Goal: Communication & Community: Answer question/provide support

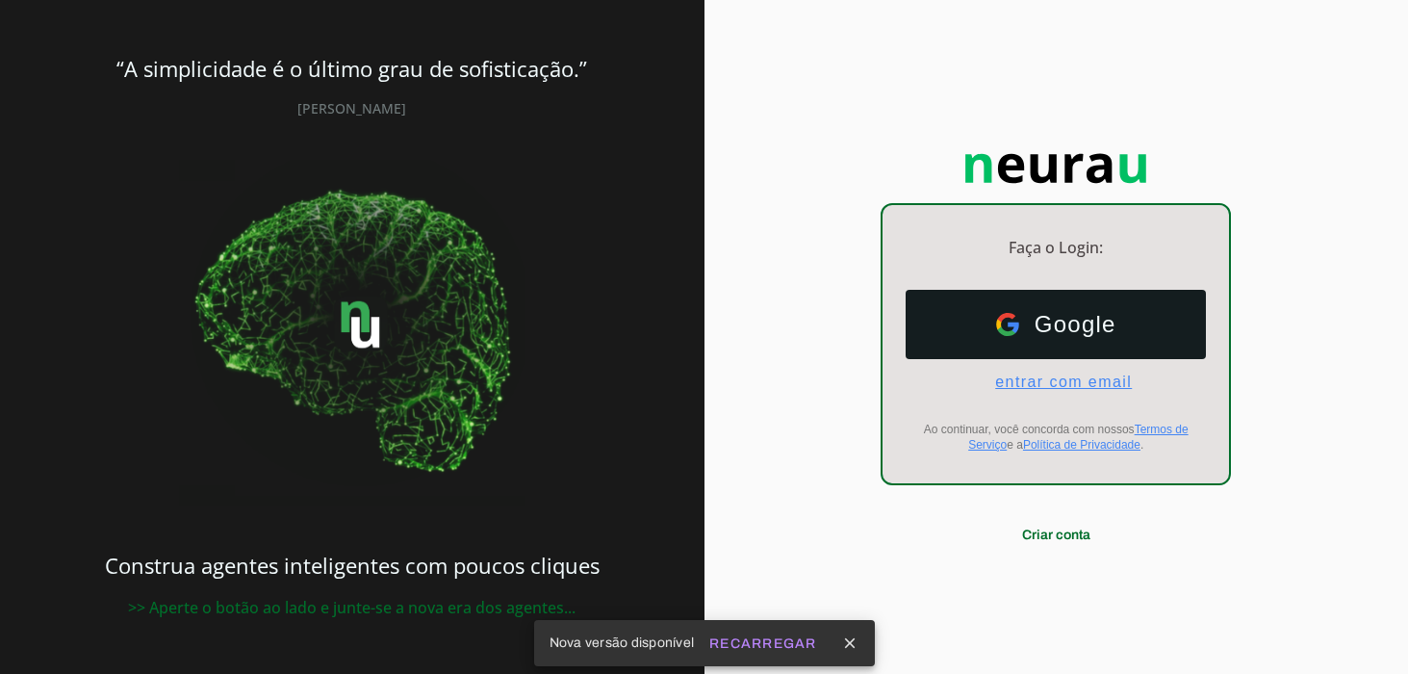
click at [1068, 373] on span "entrar com email" at bounding box center [1056, 381] width 152 height 17
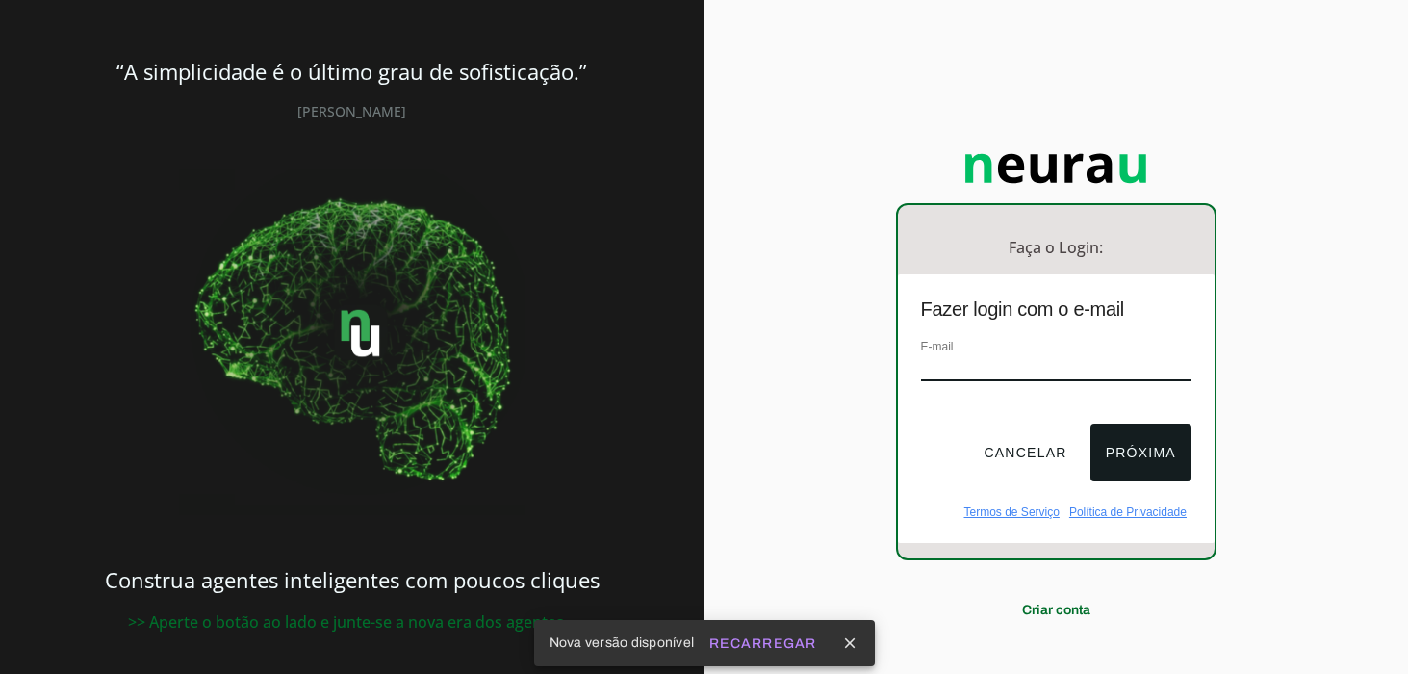
click at [1028, 360] on input "email" at bounding box center [1056, 368] width 270 height 26
type input "[EMAIL_ADDRESS][DOMAIN_NAME]"
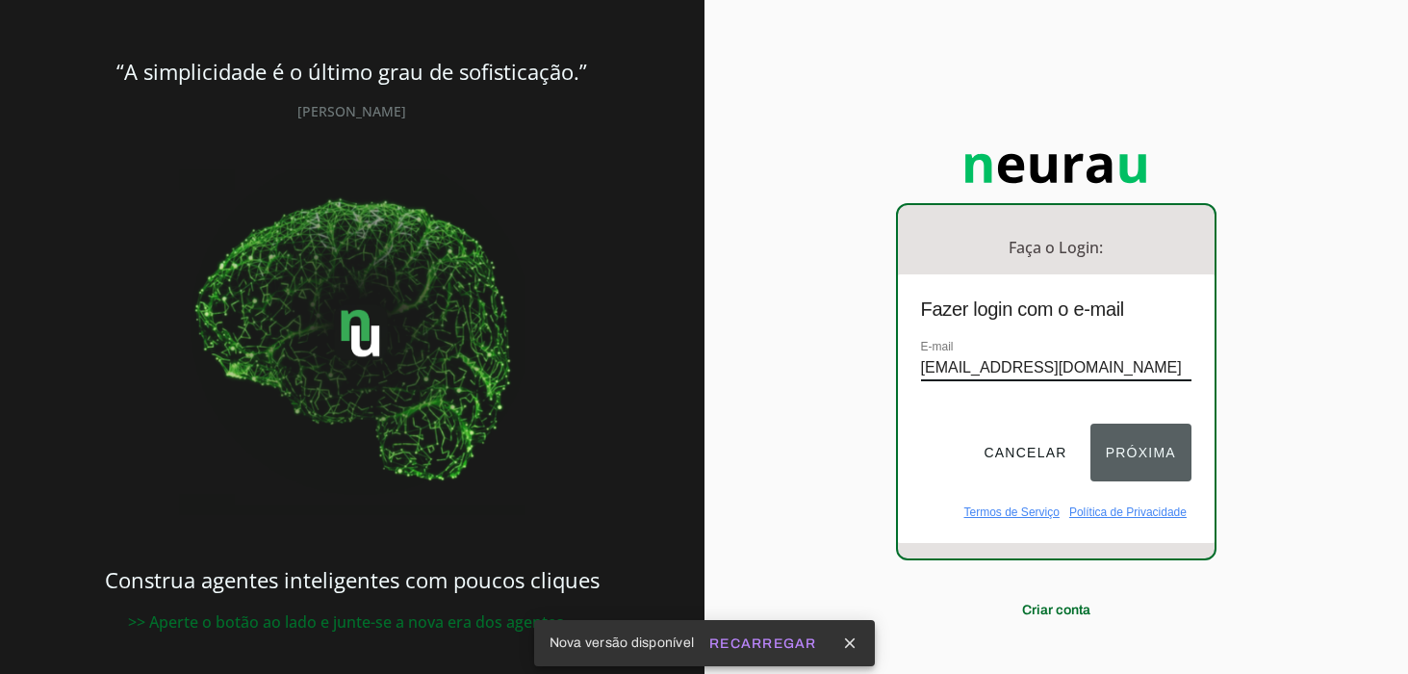
click at [1140, 432] on button "Próxima" at bounding box center [1141, 453] width 101 height 58
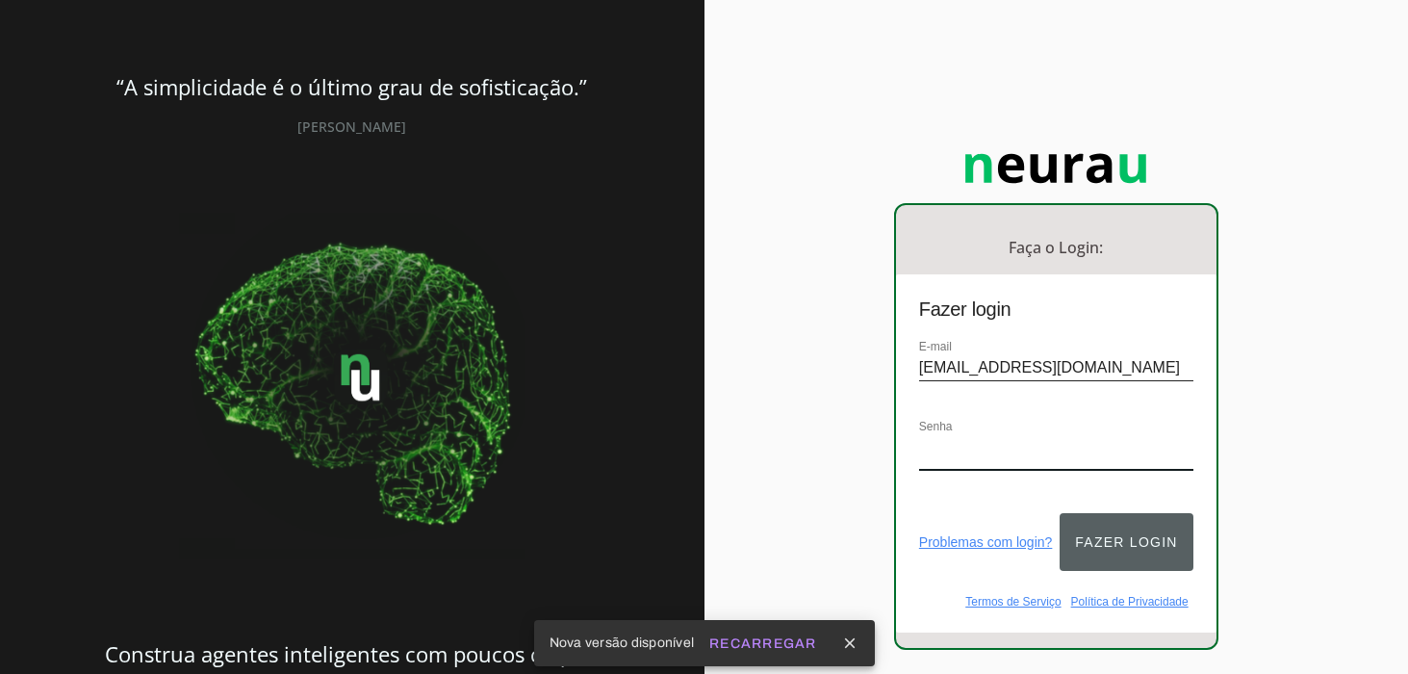
click at [1125, 513] on button "Fazer login" at bounding box center [1126, 542] width 133 height 58
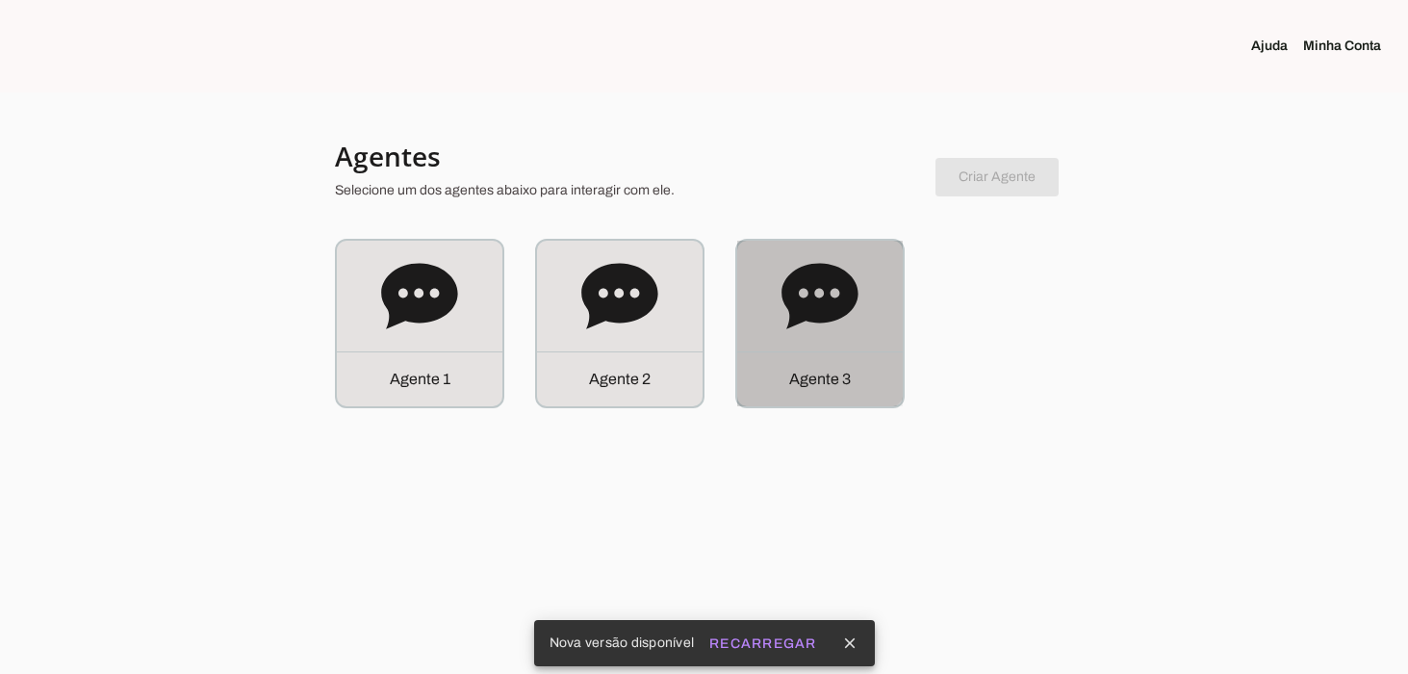
click at [815, 295] on icon at bounding box center [820, 295] width 76 height 65
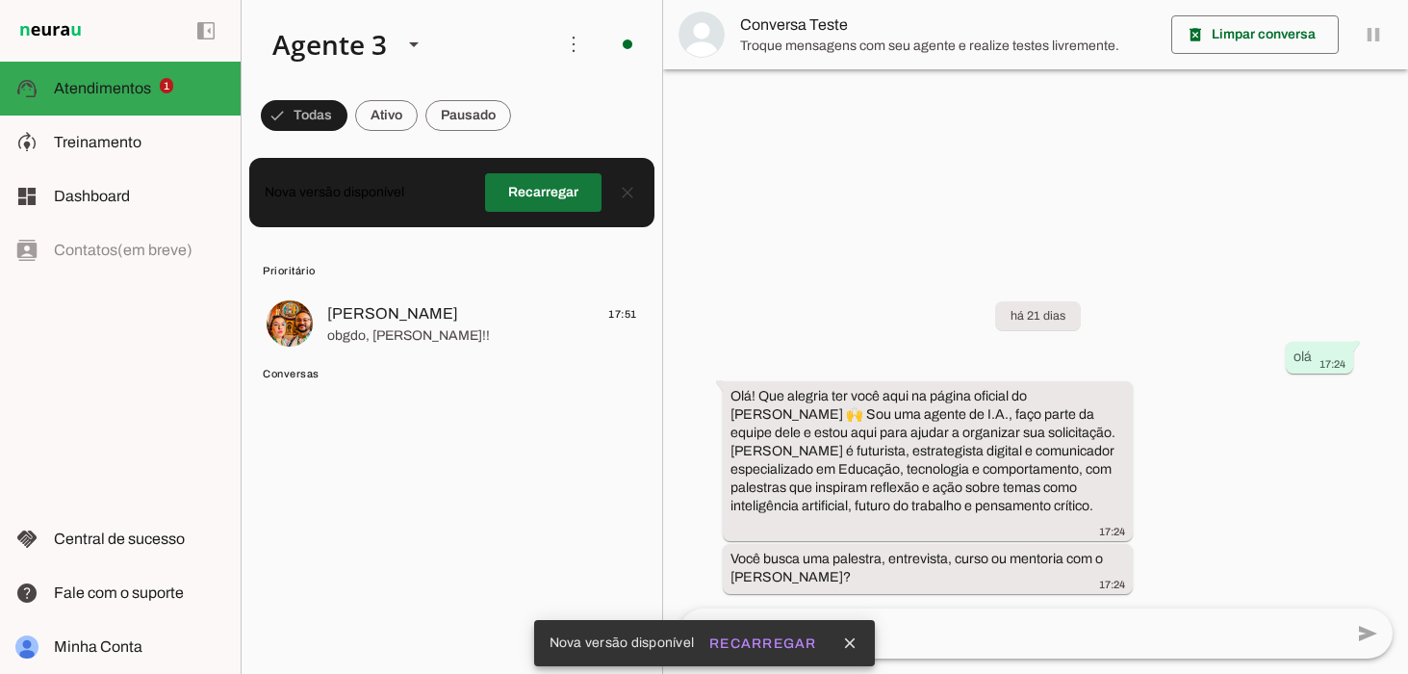
click at [546, 193] on span at bounding box center [543, 192] width 116 height 46
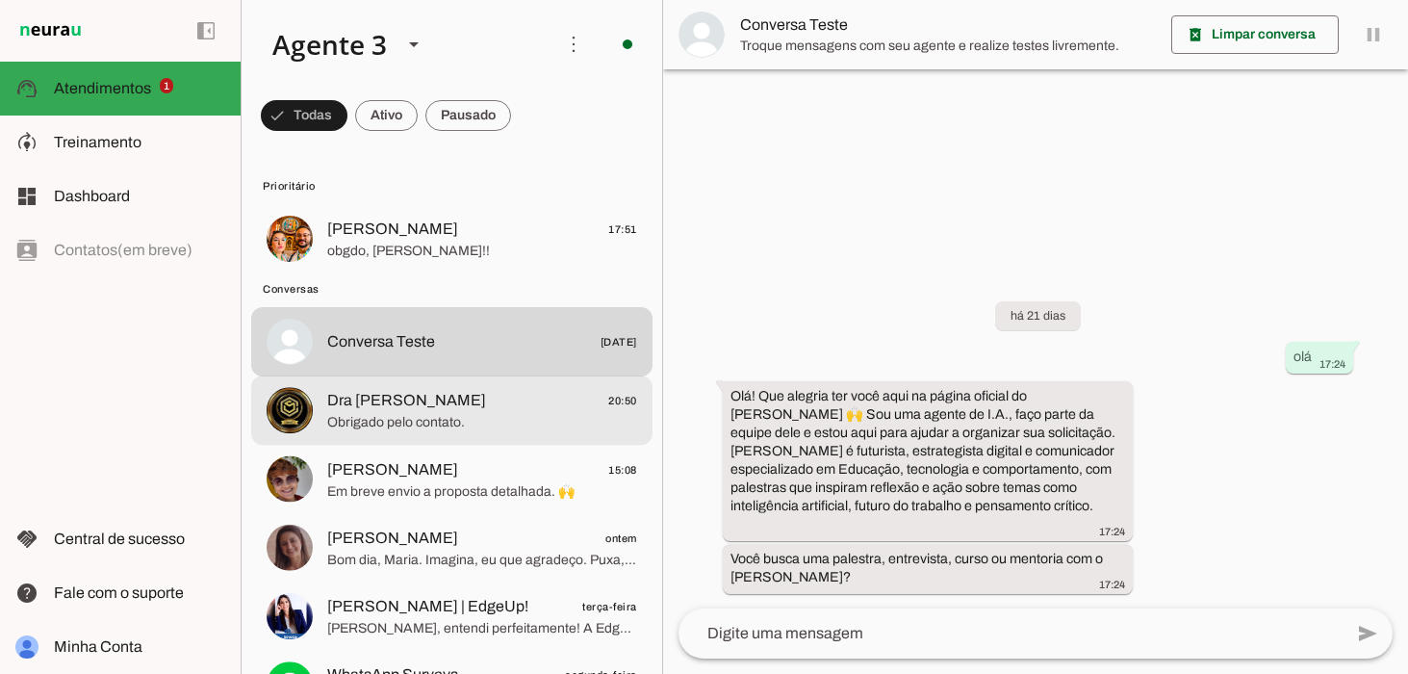
drag, startPoint x: 441, startPoint y: 421, endPoint x: 606, endPoint y: 513, distance: 189.6
click at [441, 421] on span "Obrigado pelo contato." at bounding box center [482, 422] width 310 height 19
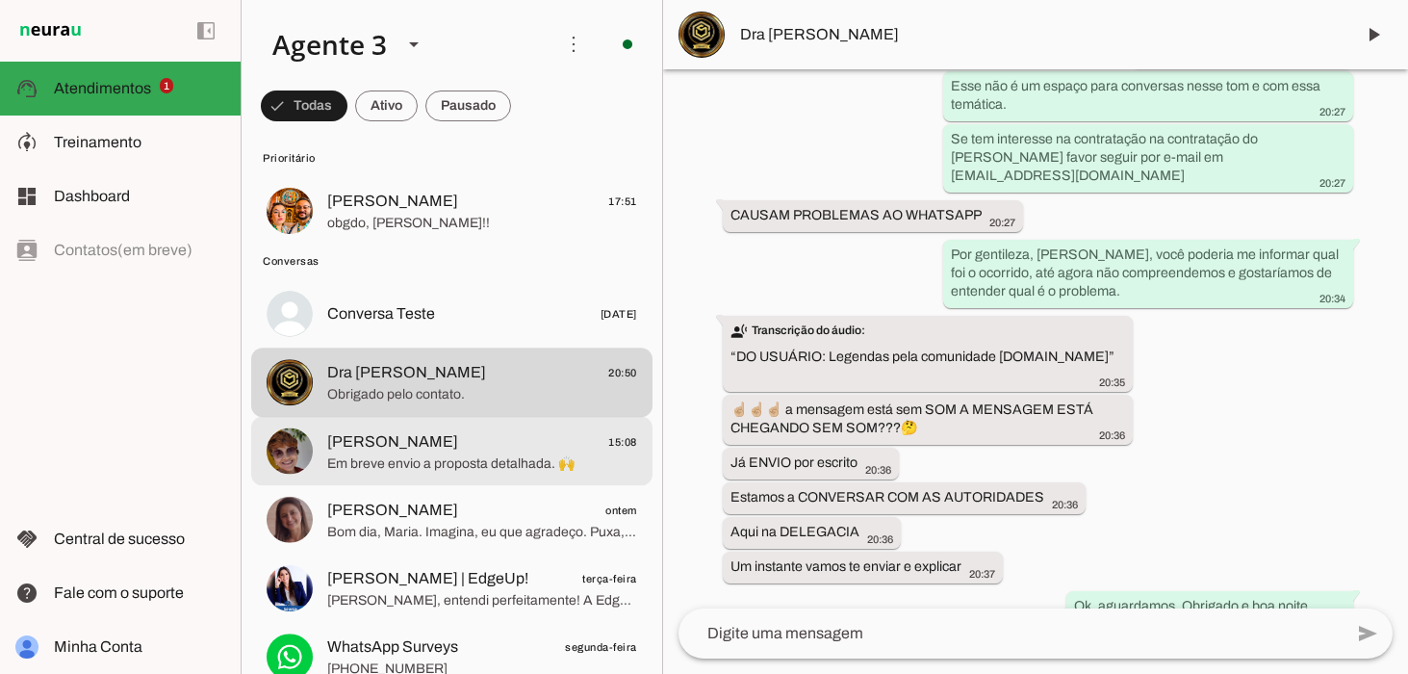
scroll to position [33, 0]
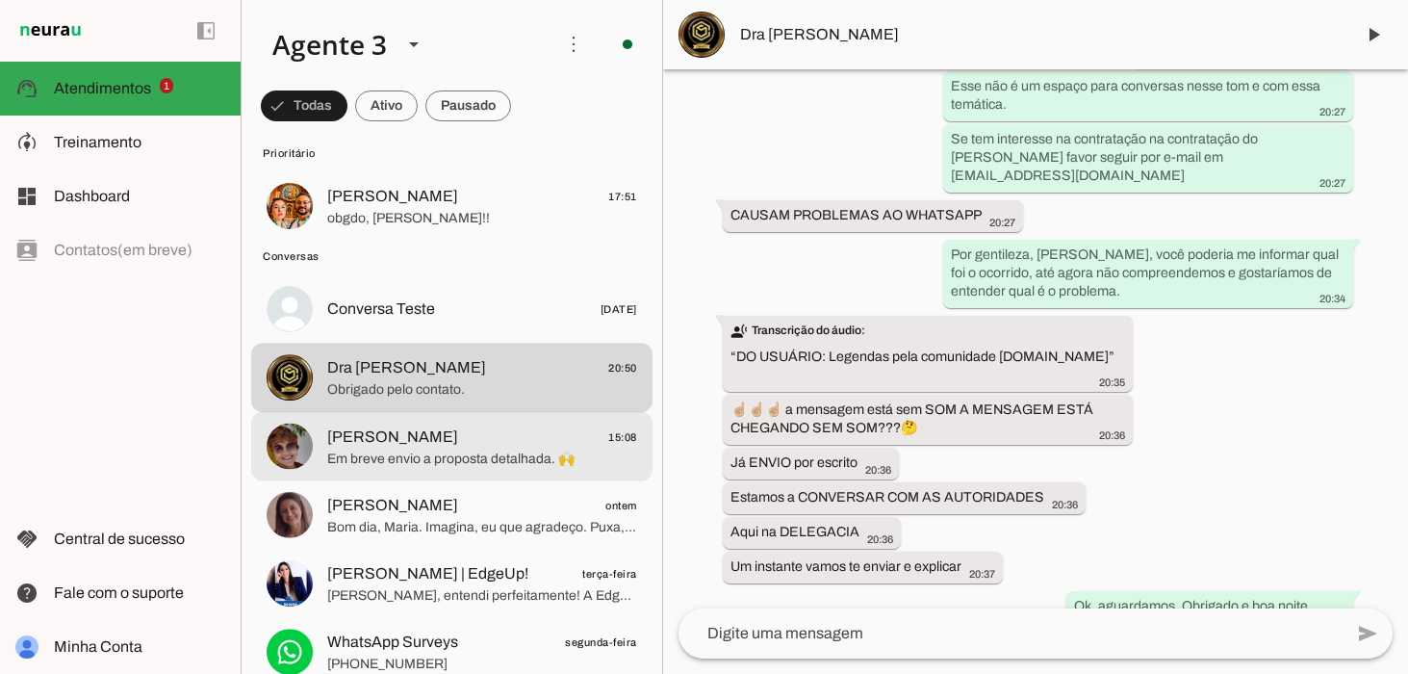
click at [424, 449] on span "Em breve envio a proposta detalhada. 🙌" at bounding box center [482, 458] width 310 height 19
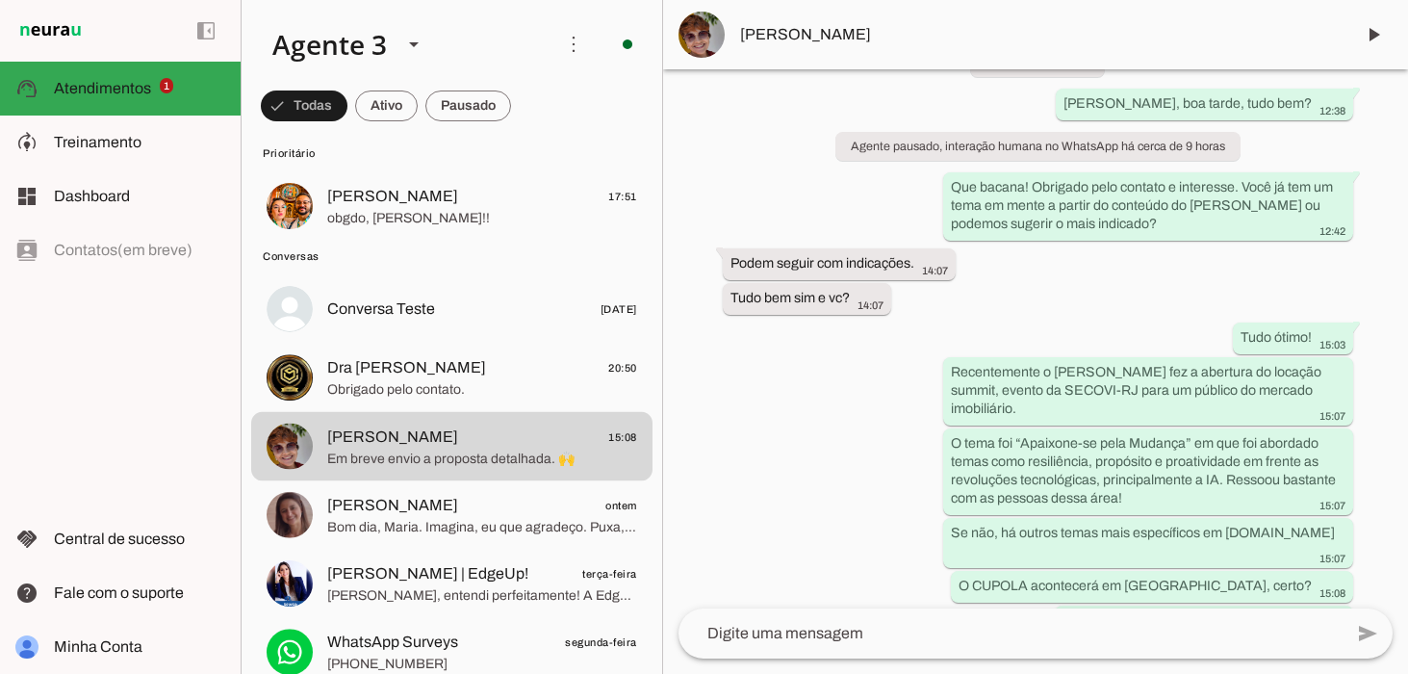
scroll to position [389, 0]
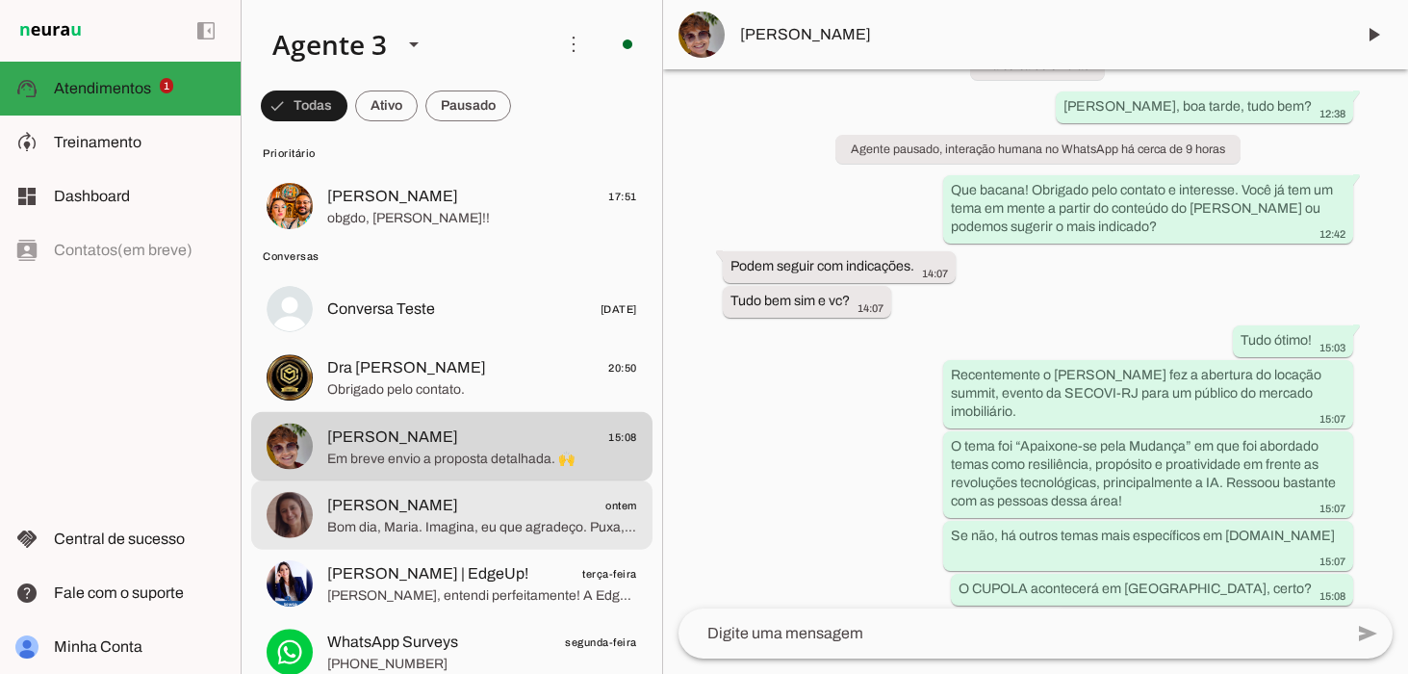
click at [447, 522] on span "Bom dia, Maria. Imagina, eu que agradeço. Puxa, uma pena! Mas sem problemas, en…" at bounding box center [482, 527] width 310 height 19
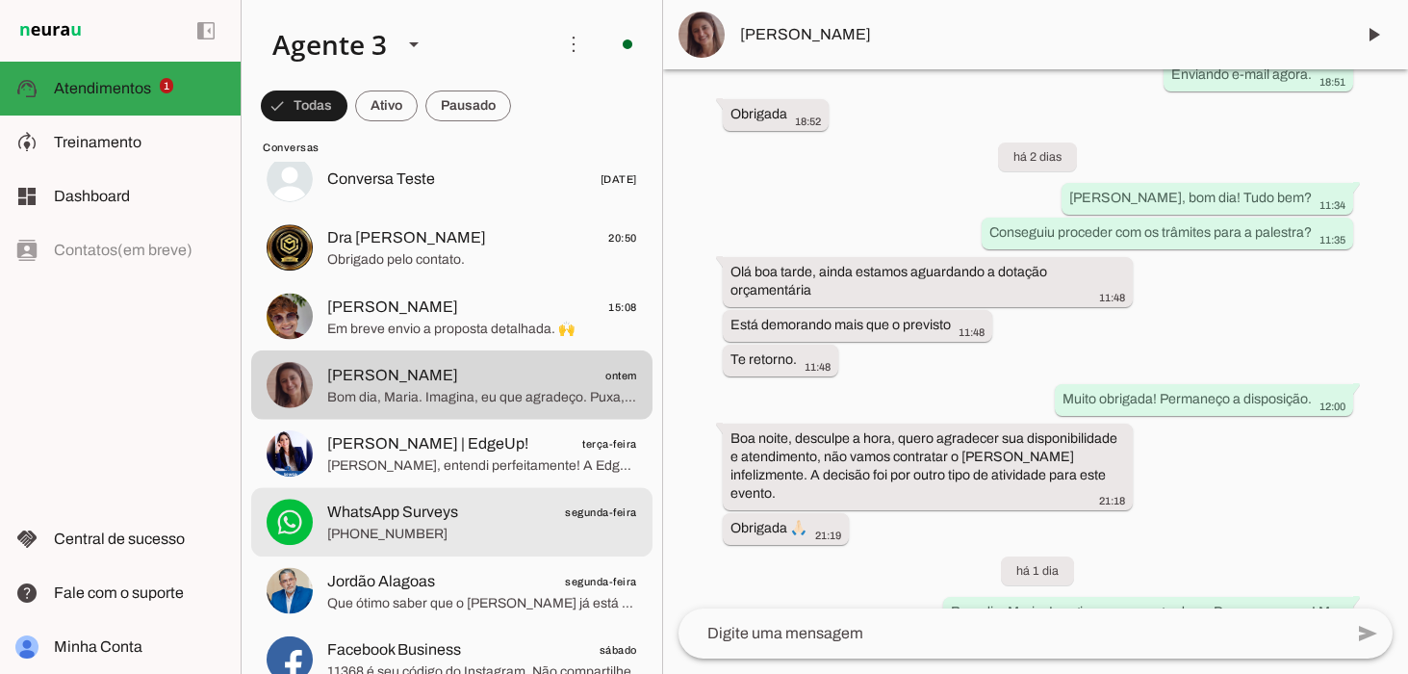
scroll to position [174, 0]
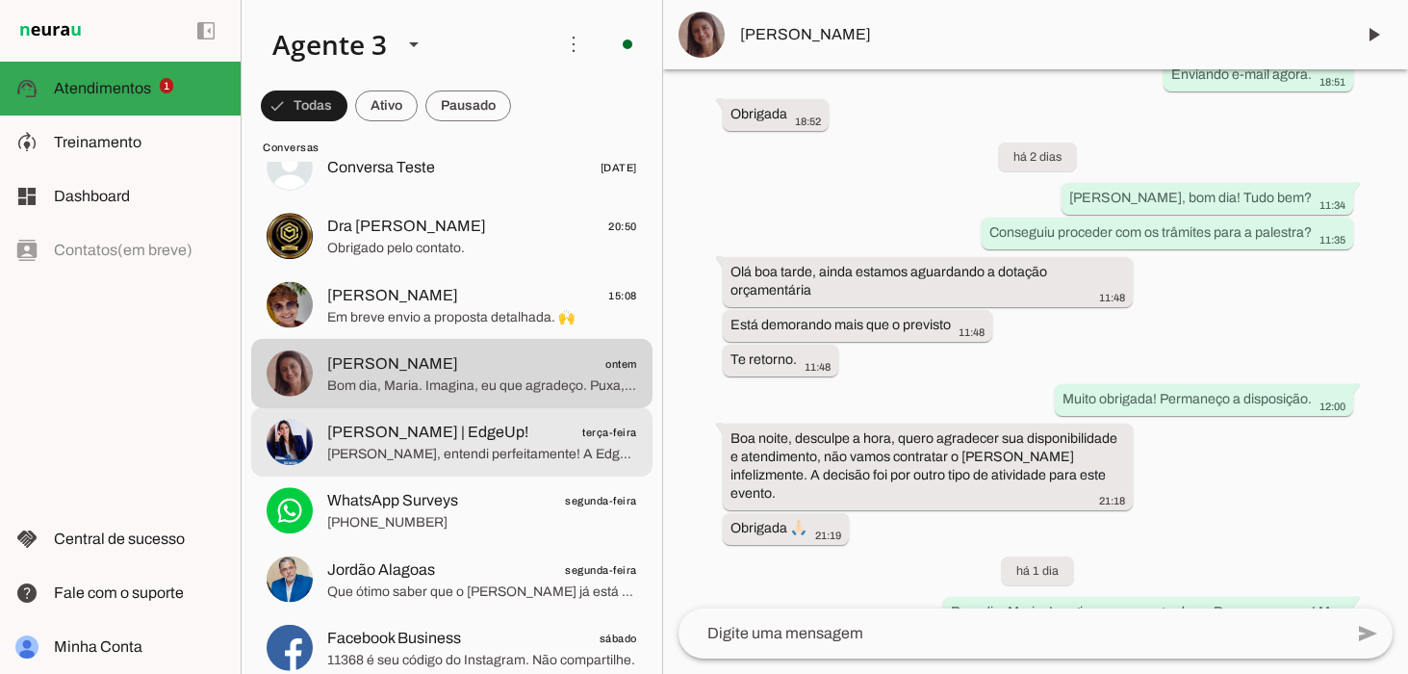
click at [398, 446] on span "[PERSON_NAME], entendi perfeitamente! A EdgeUp atua justamente no ponto nevrálg…" at bounding box center [482, 454] width 310 height 19
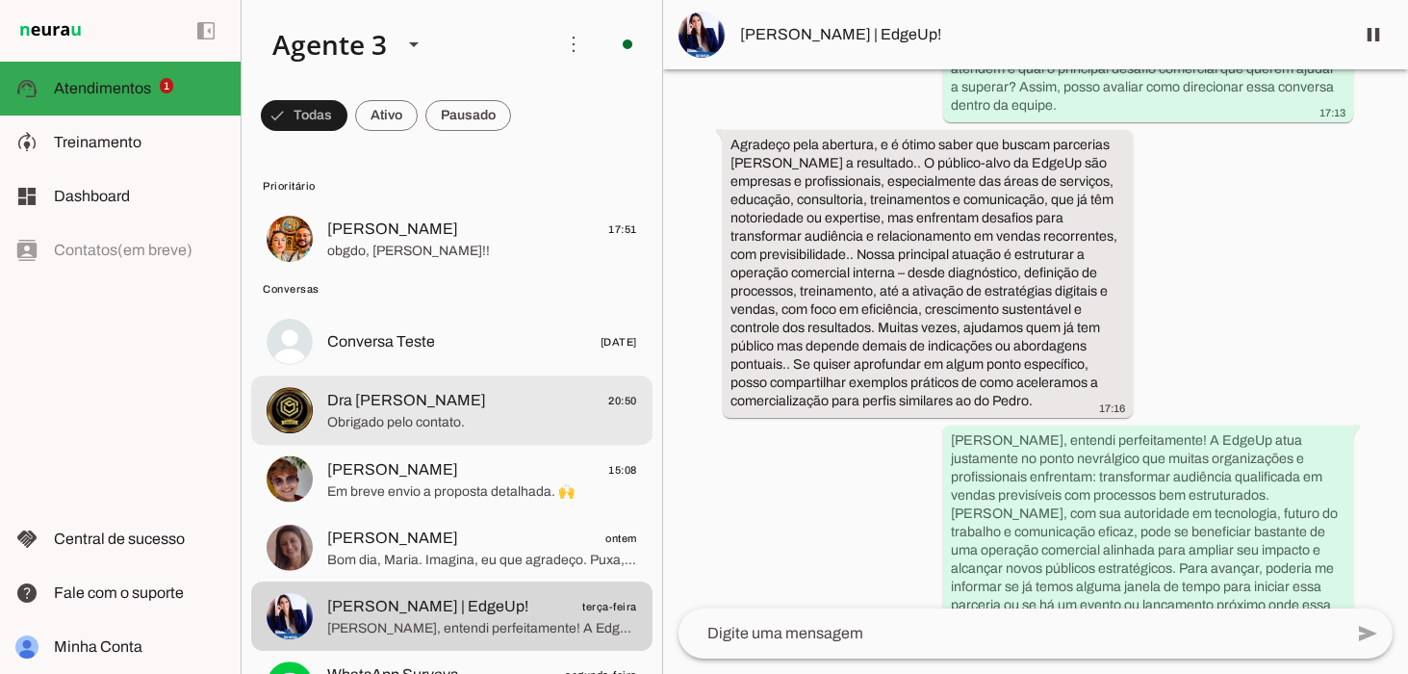
click at [416, 403] on span "Dra [PERSON_NAME]" at bounding box center [406, 401] width 159 height 23
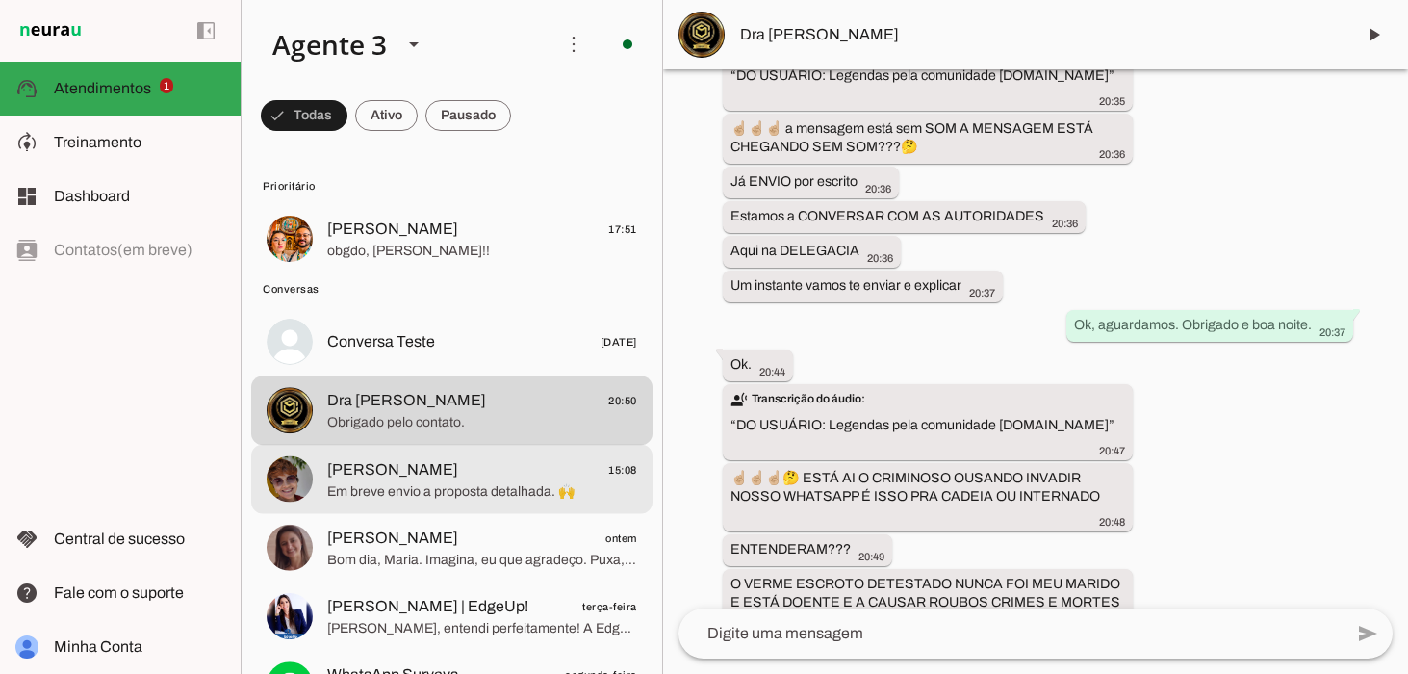
click at [410, 481] on span "Em breve envio a proposta detalhada. 🙌" at bounding box center [482, 490] width 310 height 19
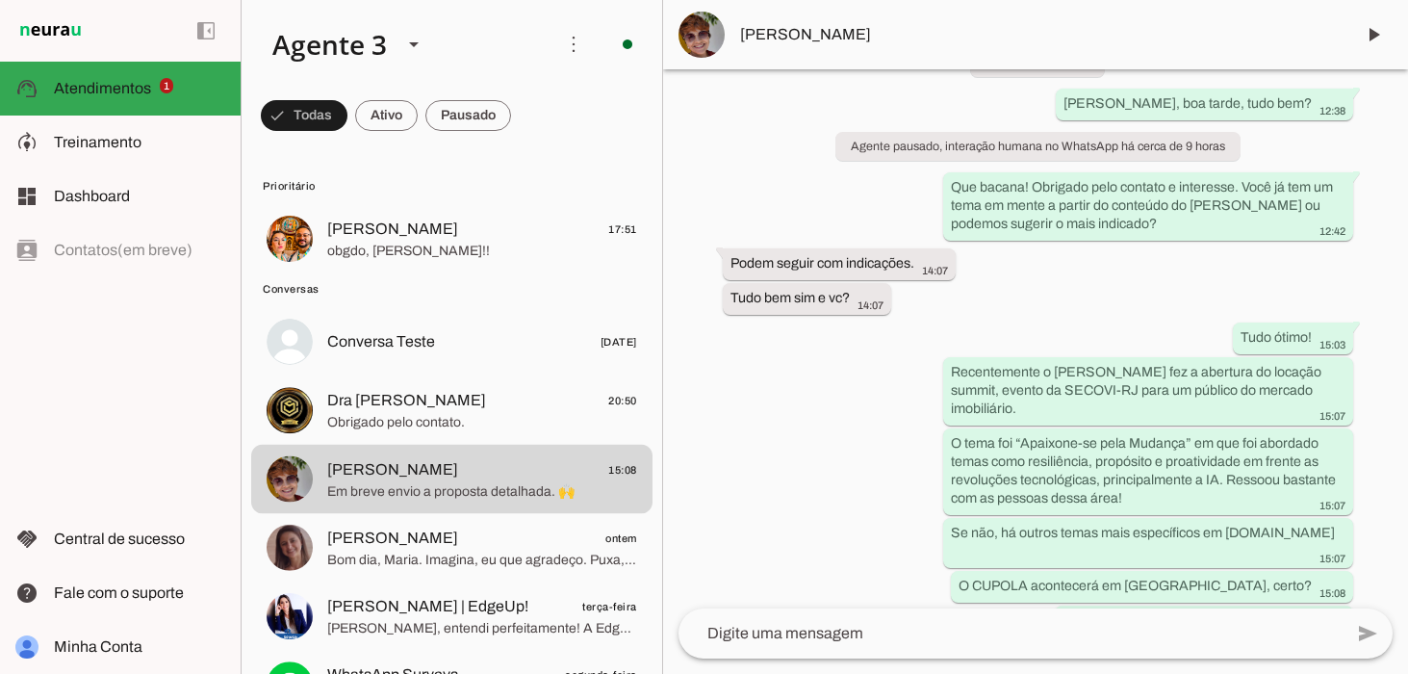
scroll to position [389, 0]
